Goal: Information Seeking & Learning: Learn about a topic

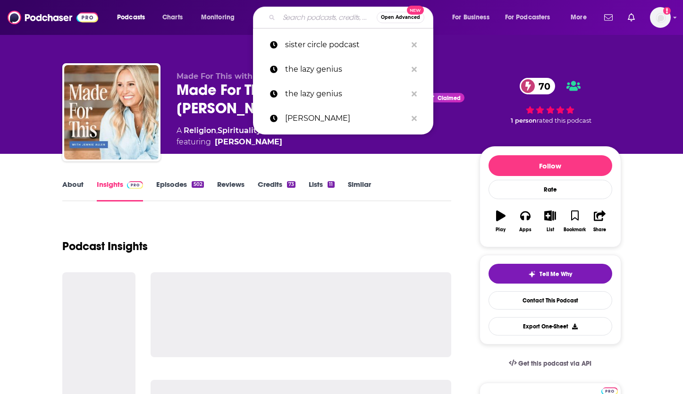
click at [287, 22] on input "Search podcasts, credits, & more..." at bounding box center [328, 17] width 98 height 15
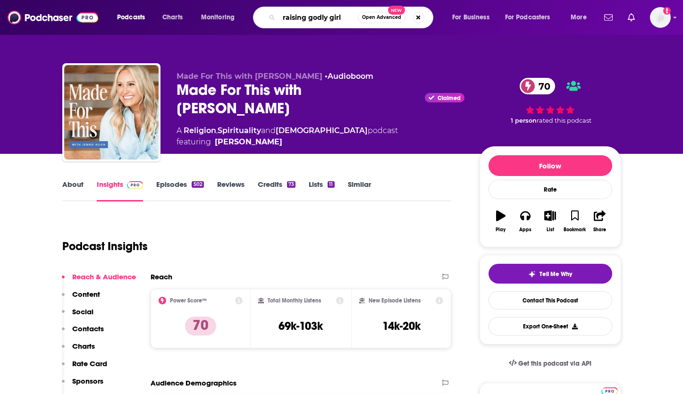
type input "raising godly girls"
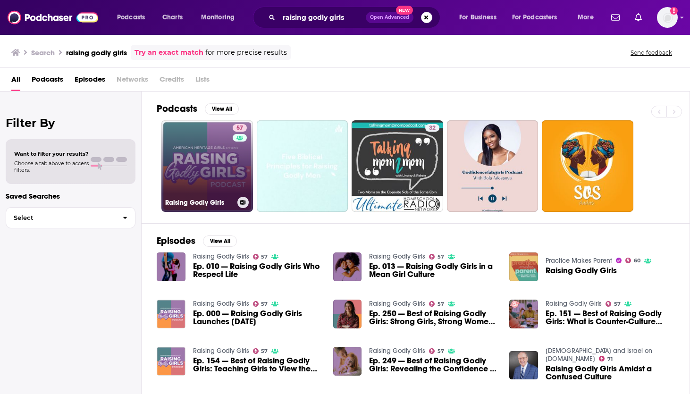
click at [211, 184] on link "57 Raising Godly Girls" at bounding box center [207, 166] width 92 height 92
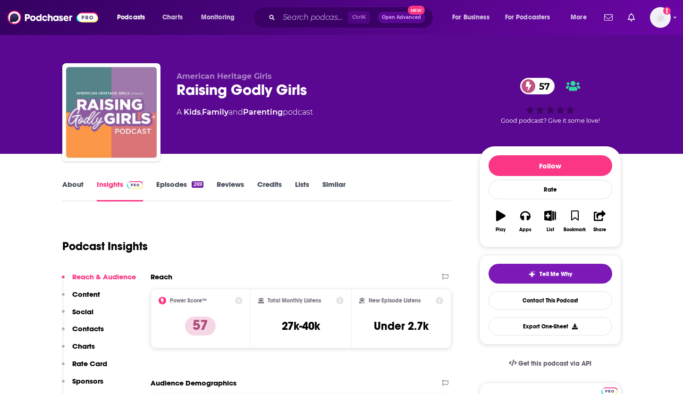
click at [76, 184] on link "About" at bounding box center [72, 191] width 21 height 22
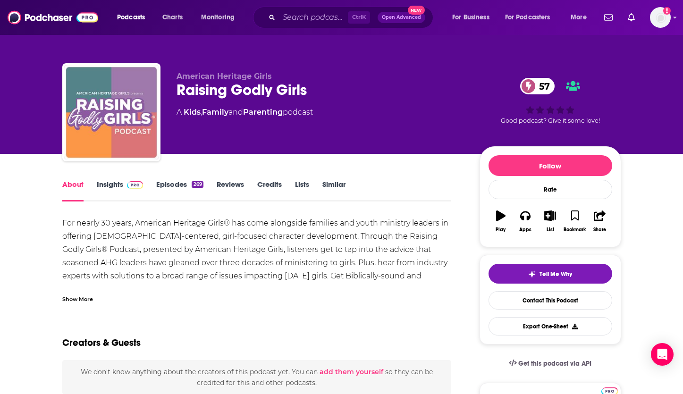
click at [68, 299] on div "Show More" at bounding box center [77, 298] width 31 height 9
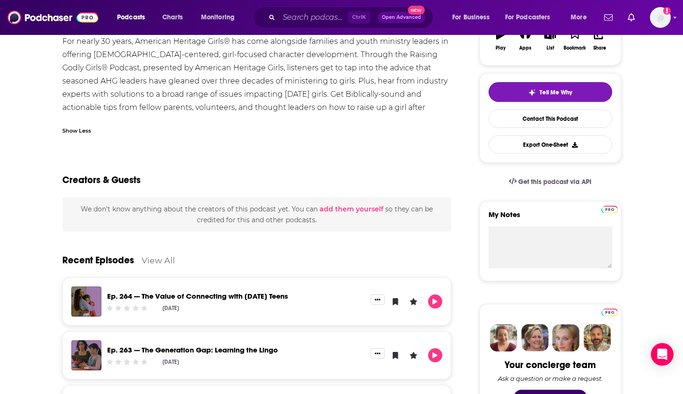
scroll to position [189, 0]
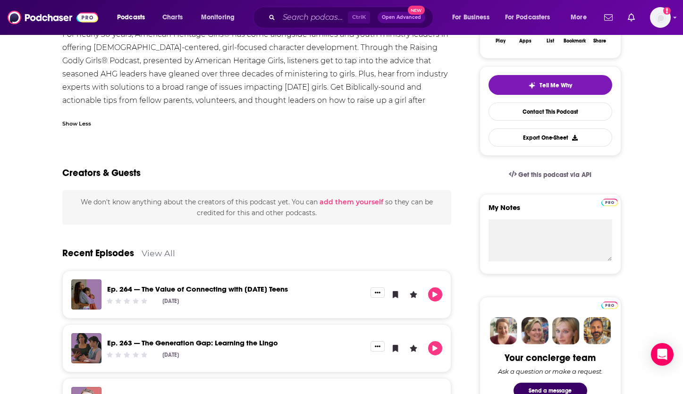
click at [157, 288] on link "Ep. 264 — The Value of Connecting with [DATE] Teens" at bounding box center [197, 289] width 181 height 9
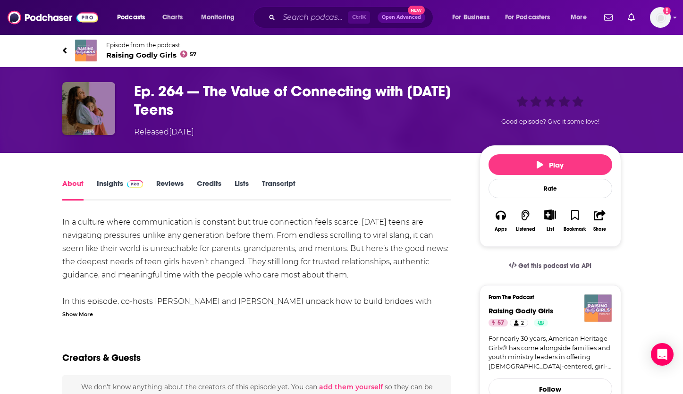
drag, startPoint x: 156, startPoint y: 300, endPoint x: 306, endPoint y: 304, distance: 150.2
copy span "[PERSON_NAME] and [PERSON_NAME]"
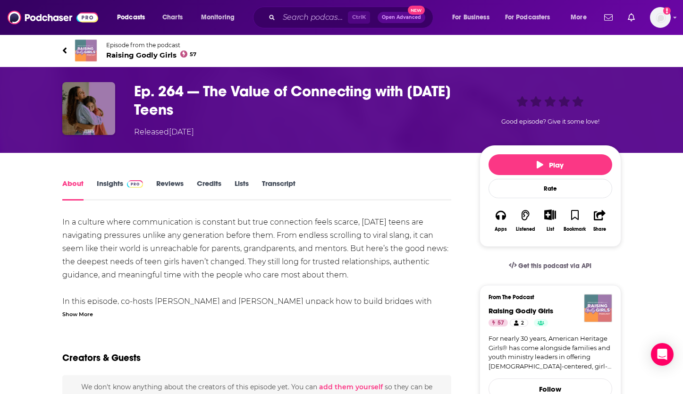
click at [73, 313] on div "Show More" at bounding box center [77, 313] width 31 height 9
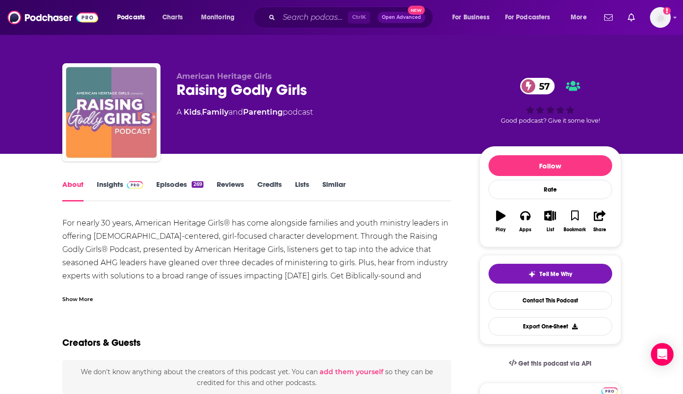
click at [82, 297] on div "Show More" at bounding box center [77, 298] width 31 height 9
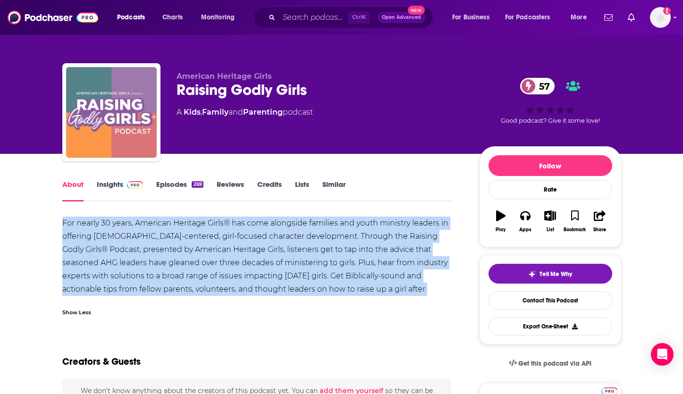
drag, startPoint x: 63, startPoint y: 221, endPoint x: 393, endPoint y: 288, distance: 336.8
click at [393, 288] on div "For nearly 30 years, American Heritage Girls® has come alongside families and y…" at bounding box center [257, 263] width 390 height 93
copy div "For nearly 30 years, American Heritage Girls® has come alongside families and y…"
